Goal: Information Seeking & Learning: Understand process/instructions

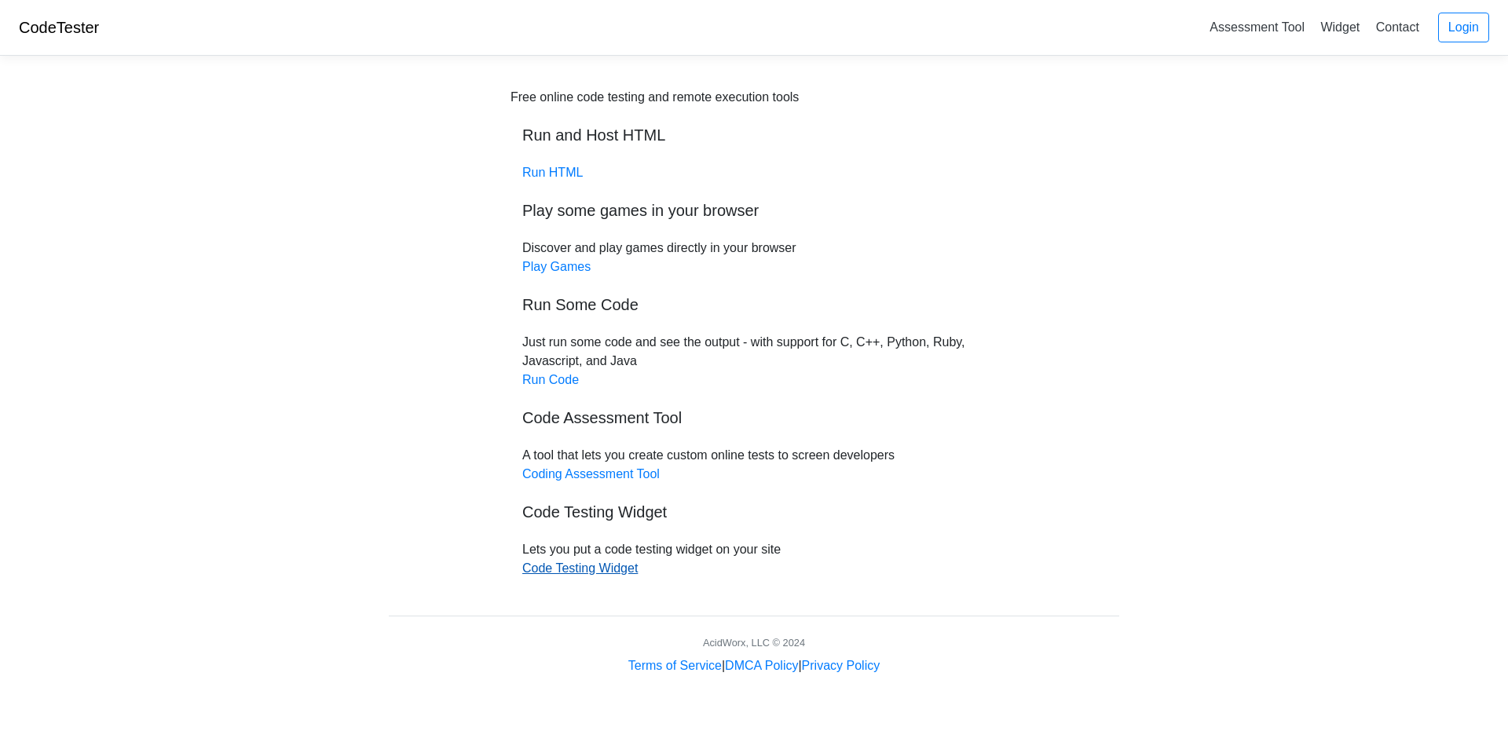
click at [606, 563] on link "Code Testing Widget" at bounding box center [579, 568] width 115 height 13
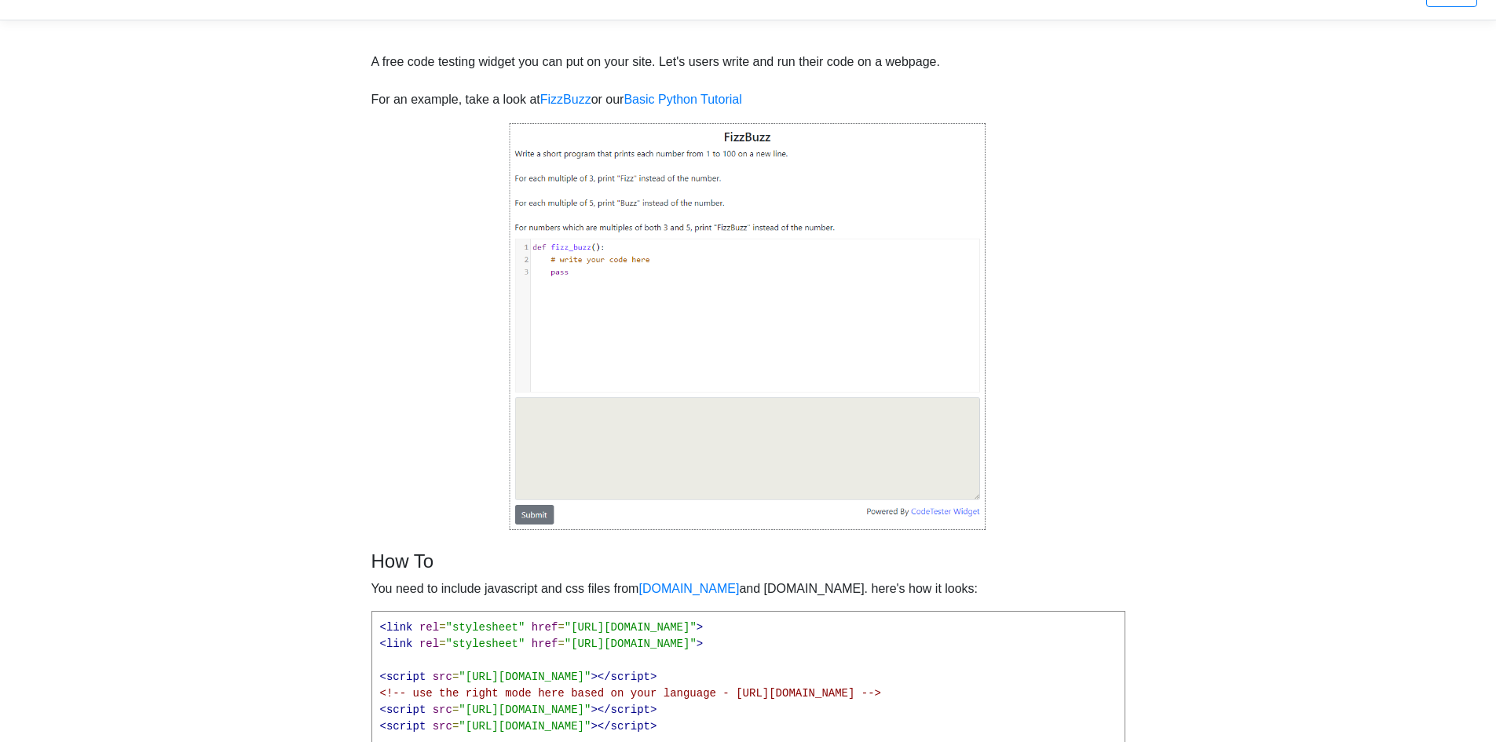
scroll to position [157, 0]
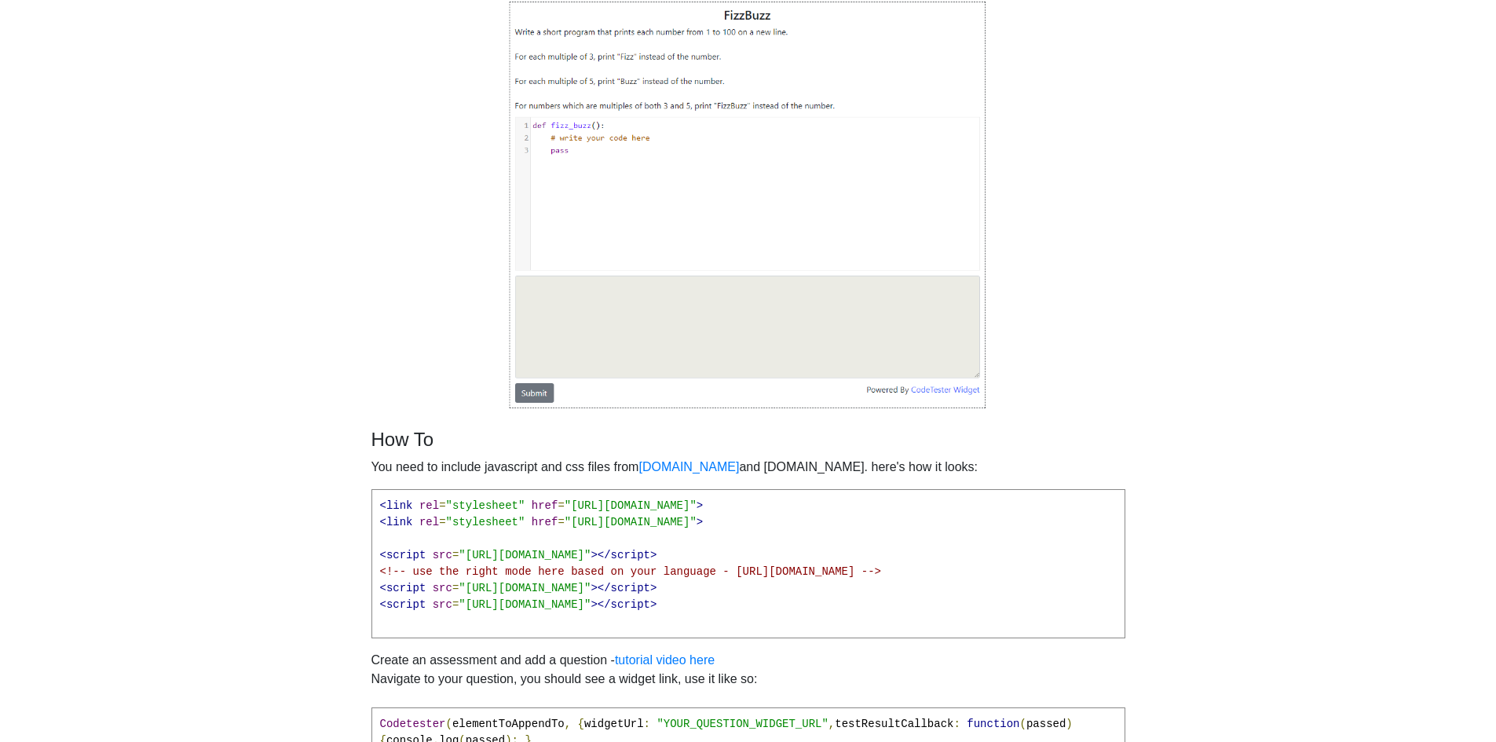
click at [609, 313] on img at bounding box center [748, 205] width 479 height 410
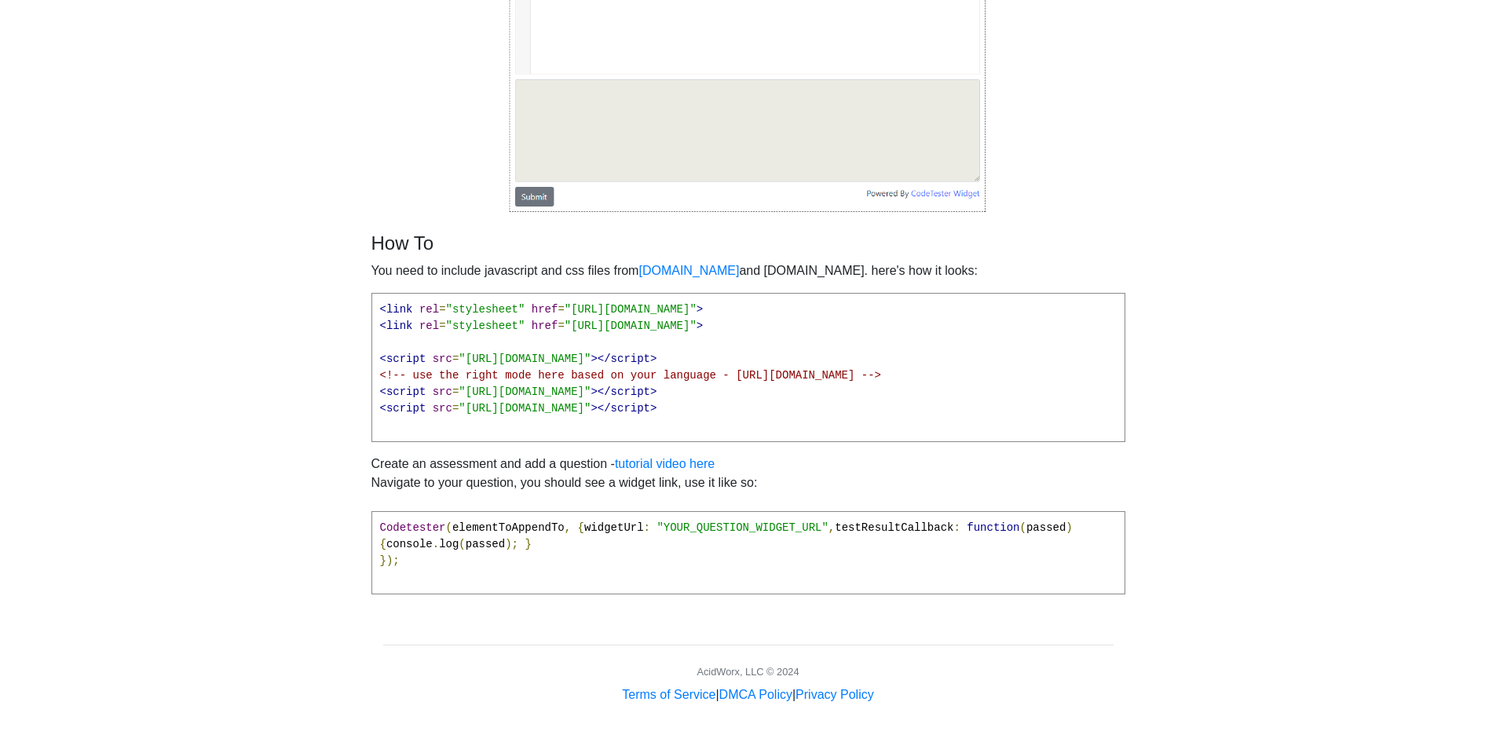
scroll to position [370, 0]
click at [532, 320] on span "href" at bounding box center [545, 326] width 27 height 13
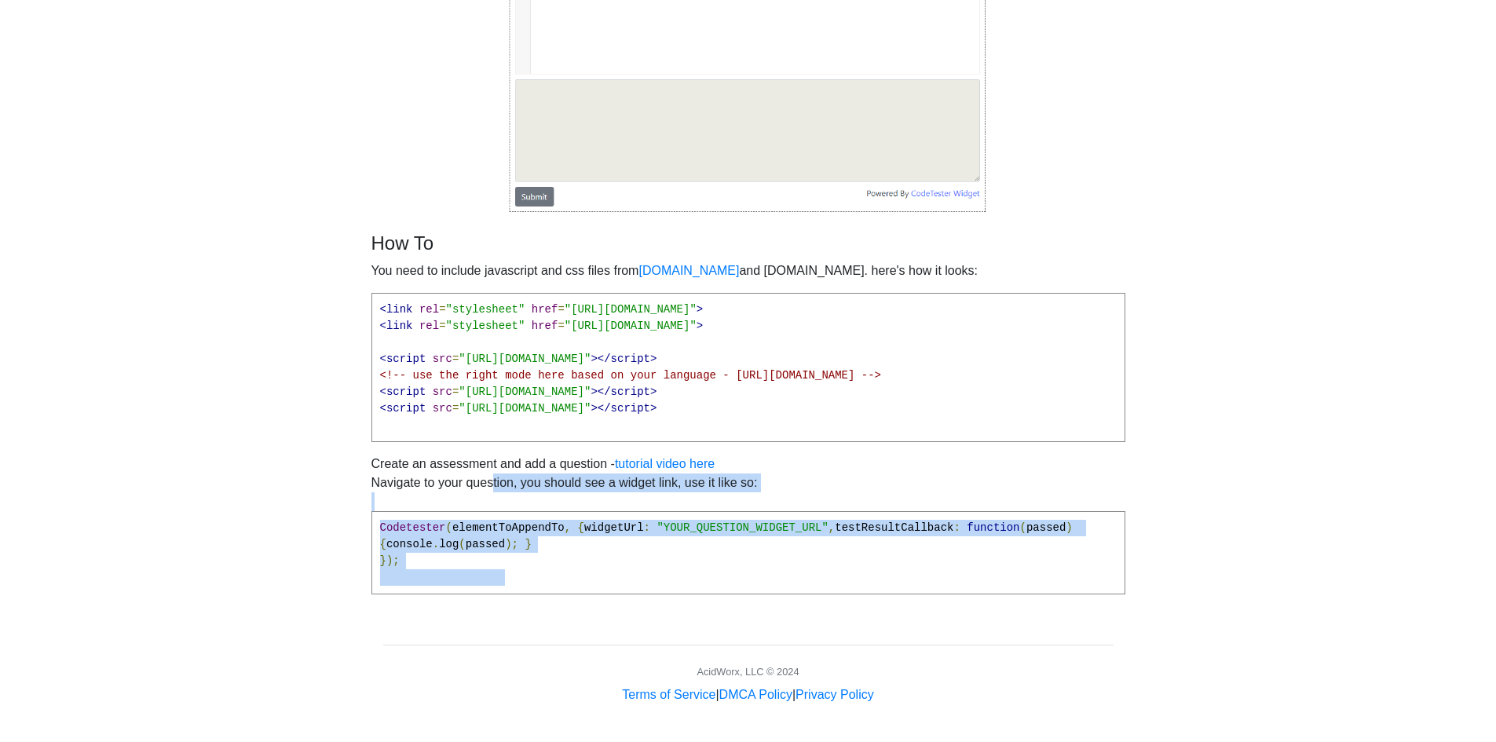
drag, startPoint x: 496, startPoint y: 573, endPoint x: 313, endPoint y: 469, distance: 210.7
click at [313, 469] on body "CodeTester Assessment Tool Widget Contact Login A free code testing widget you …" at bounding box center [748, 176] width 1496 height 1058
click at [549, 554] on pre "Codetester ( elementToAppendTo , { widgetUrl : "YOUR_QUESTION_WIDGET_URL" , tes…" at bounding box center [748, 552] width 754 height 83
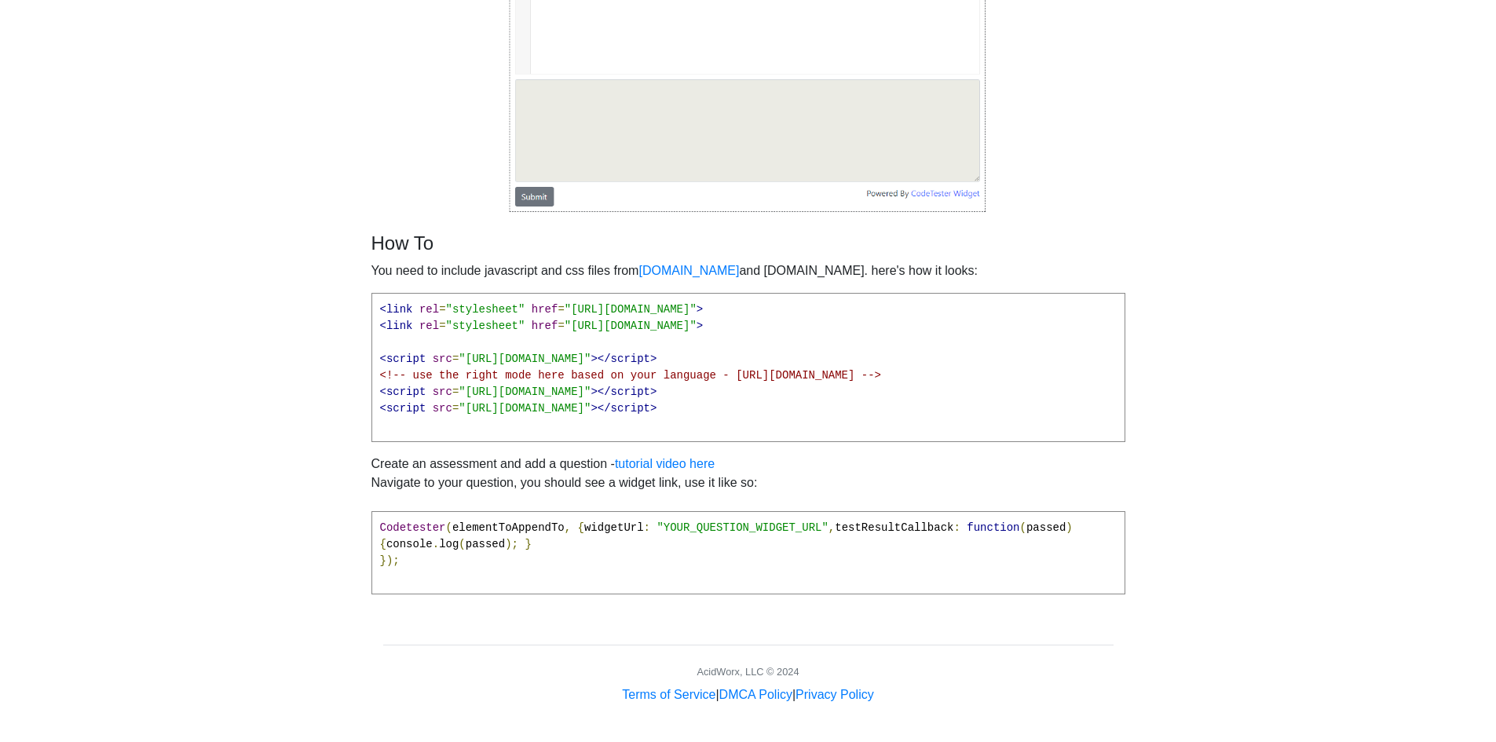
drag, startPoint x: 525, startPoint y: 573, endPoint x: 493, endPoint y: 540, distance: 46.1
click at [496, 543] on pre "Codetester ( elementToAppendTo , { widgetUrl : "YOUR_QUESTION_WIDGET_URL" , tes…" at bounding box center [748, 552] width 754 height 83
click at [657, 529] on span ""YOUR_QUESTION_WIDGET_URL"" at bounding box center [742, 527] width 171 height 13
click at [475, 369] on span "<!-- use the right mode here based on your language - [URL][DOMAIN_NAME] -->" at bounding box center [631, 375] width 502 height 13
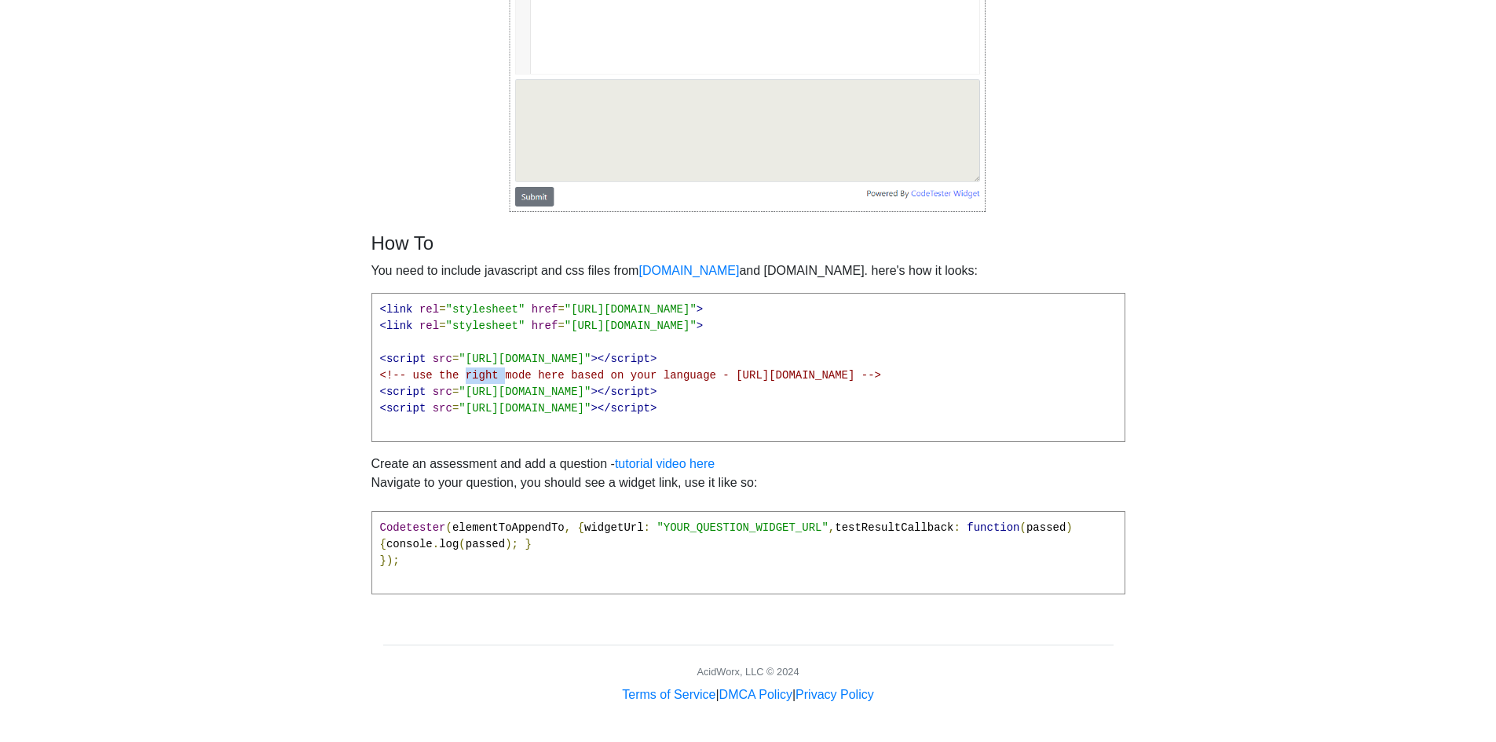
click at [475, 369] on span "<!-- use the right mode here based on your language - [URL][DOMAIN_NAME] -->" at bounding box center [631, 375] width 502 height 13
